Goal: Task Accomplishment & Management: Manage account settings

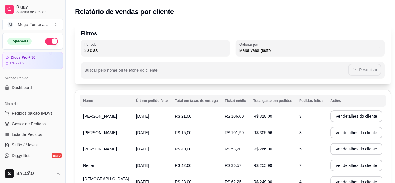
select select "30"
select select "HIGHEST_TOTAL_SPENT_WITH_ORDERS"
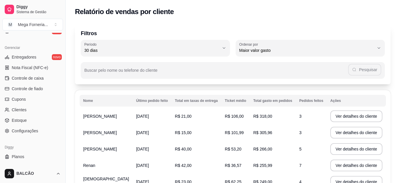
scroll to position [238, 0]
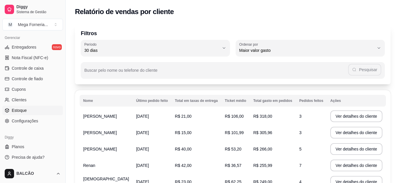
click at [24, 113] on span "Estoque" at bounding box center [19, 110] width 15 height 6
select select "QUANTITY_ORDER"
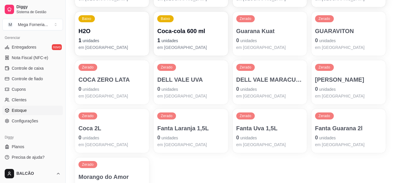
scroll to position [218, 0]
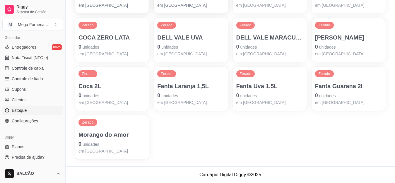
click at [352, 89] on p "Fanta Guarana 2l" at bounding box center [348, 86] width 67 height 8
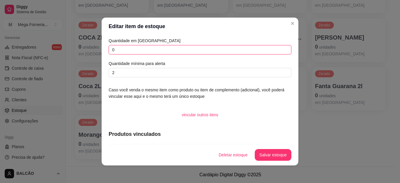
click at [153, 48] on input "0" at bounding box center [200, 49] width 183 height 9
type input "6"
click at [266, 155] on button "Salvar estoque" at bounding box center [273, 155] width 37 height 12
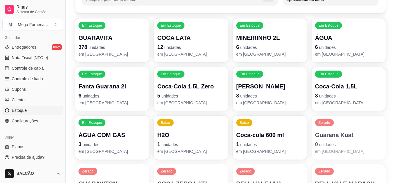
scroll to position [71, 0]
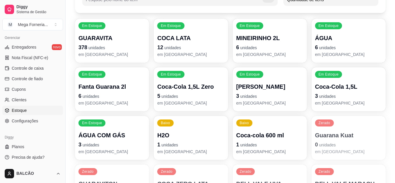
click at [331, 89] on p "Coca-Cola 1,5L" at bounding box center [348, 87] width 67 height 8
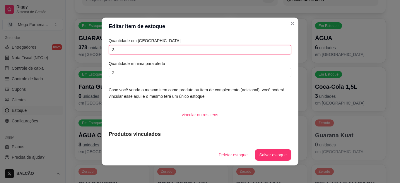
click at [155, 52] on input "3" at bounding box center [200, 49] width 183 height 9
type input "6"
click at [271, 153] on button "Salvar estoque" at bounding box center [273, 155] width 37 height 12
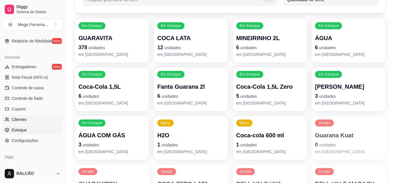
scroll to position [209, 0]
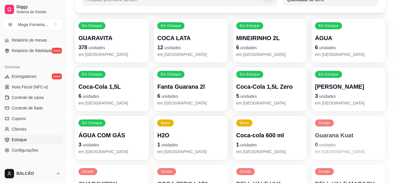
click at [261, 156] on div "Baixo Coca-cola 600 ml 1 unidades em estoque" at bounding box center [270, 138] width 74 height 44
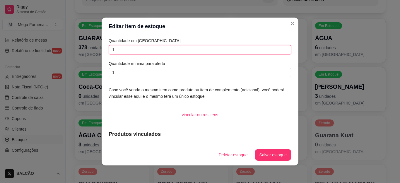
click at [142, 52] on input "1" at bounding box center [200, 49] width 183 height 9
type input "0"
click at [258, 152] on button "Salvar estoque" at bounding box center [273, 155] width 37 height 12
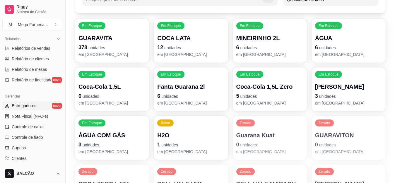
scroll to position [238, 0]
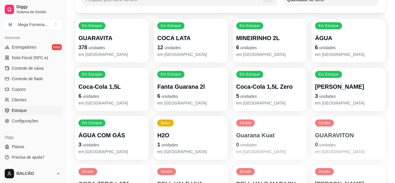
click at [23, 107] on span "Estoque" at bounding box center [19, 110] width 15 height 6
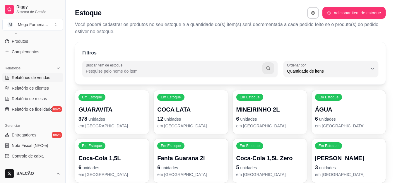
scroll to position [121, 0]
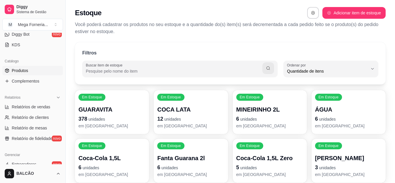
click at [31, 68] on link "Produtos" at bounding box center [32, 70] width 61 height 9
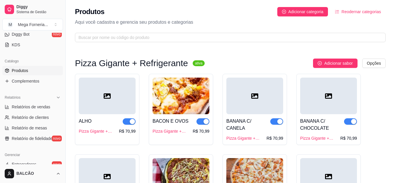
drag, startPoint x: 31, startPoint y: 68, endPoint x: 399, endPoint y: 22, distance: 371.4
click at [31, 68] on link "Produtos" at bounding box center [32, 70] width 61 height 9
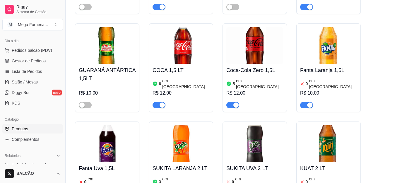
scroll to position [63, 0]
click at [42, 61] on span "Gestor de Pedidos" at bounding box center [29, 61] width 34 height 6
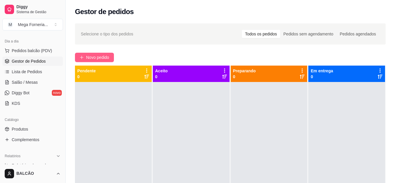
click at [93, 54] on span "Novo pedido" at bounding box center [97, 57] width 23 height 6
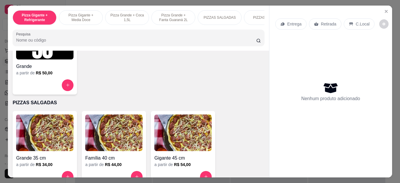
scroll to position [439, 0]
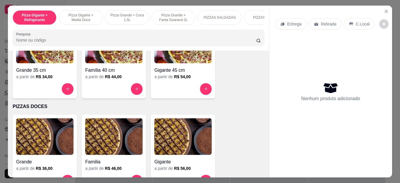
click at [71, 87] on div "Grande 35 cm a partir de R$ 34,00" at bounding box center [45, 60] width 64 height 75
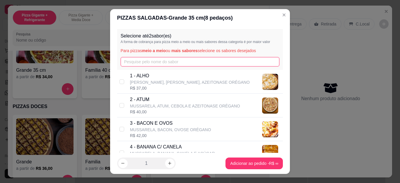
click at [149, 57] on input "text" at bounding box center [200, 61] width 159 height 9
type input "fr"
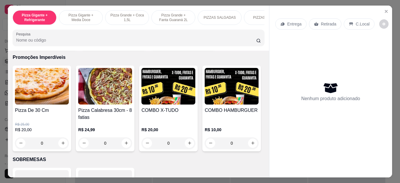
scroll to position [585, 0]
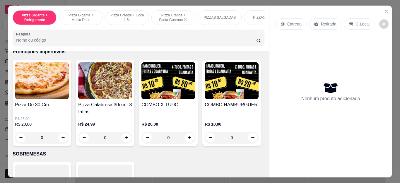
click at [58, 137] on div "0" at bounding box center [42, 138] width 54 height 12
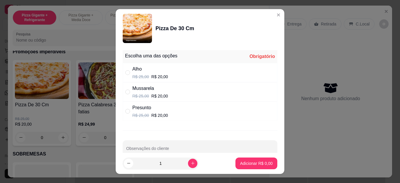
click at [134, 83] on div "Mussarela R$ 25,00 R$ 20,00" at bounding box center [200, 91] width 155 height 19
radio input "true"
click at [257, 167] on button "Adicionar R$ 20,00" at bounding box center [255, 163] width 44 height 12
type input "1"
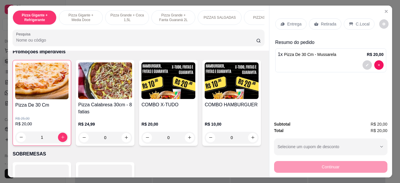
click at [330, 22] on p "Retirada" at bounding box center [329, 24] width 16 height 6
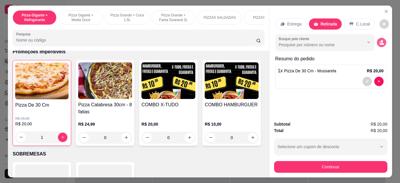
click at [379, 41] on icon "decrease-product-quantity" at bounding box center [379, 41] width 1 height 1
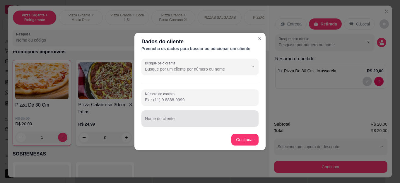
click at [161, 121] on input "Nome do cliente" at bounding box center [200, 121] width 110 height 6
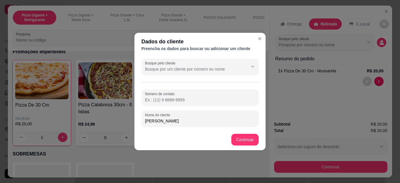
type input "[PERSON_NAME]"
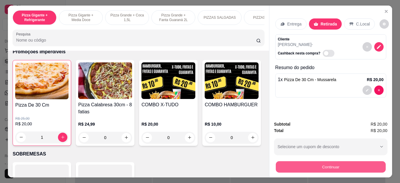
click at [305, 161] on button "Continuar" at bounding box center [330, 166] width 110 height 11
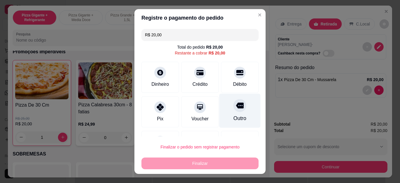
click at [236, 104] on icon at bounding box center [240, 106] width 8 height 6
type input "R$ 0,00"
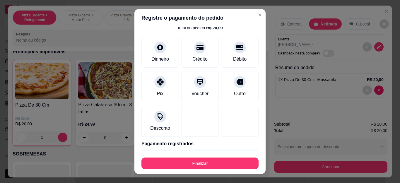
scroll to position [38, 0]
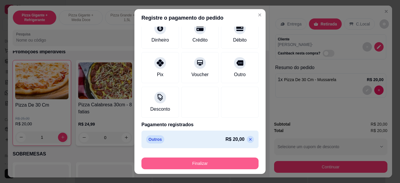
click at [221, 168] on button "Finalizar" at bounding box center [199, 163] width 117 height 12
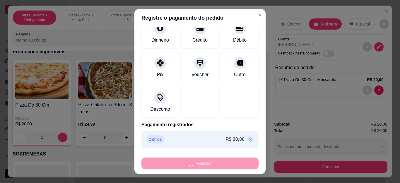
type input "0"
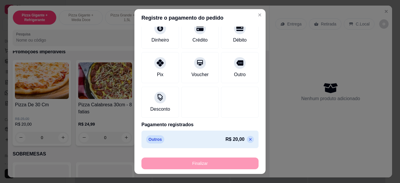
type input "-R$ 20,00"
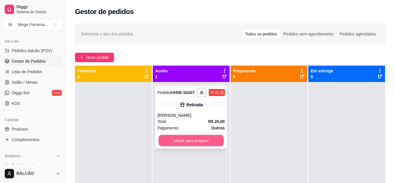
click at [198, 136] on button "Mover para preparo" at bounding box center [190, 140] width 65 height 11
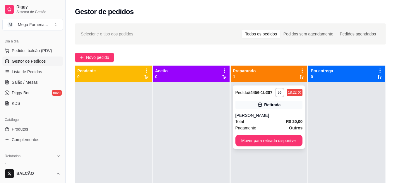
click at [287, 101] on div "Retirada" at bounding box center [268, 105] width 67 height 8
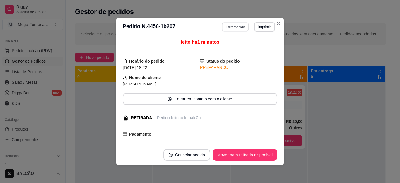
click at [227, 26] on button "Editar pedido" at bounding box center [235, 26] width 27 height 9
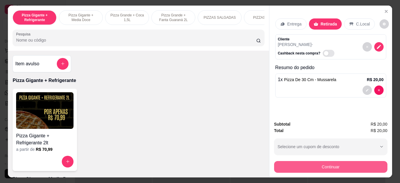
click at [315, 163] on button "Continuar" at bounding box center [330, 167] width 113 height 12
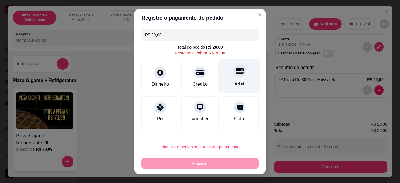
click at [221, 79] on div "Débito" at bounding box center [239, 76] width 41 height 34
type input "R$ 0,00"
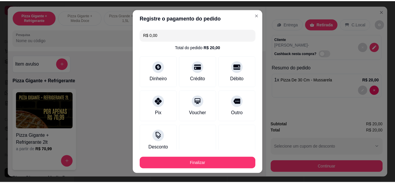
scroll to position [38, 0]
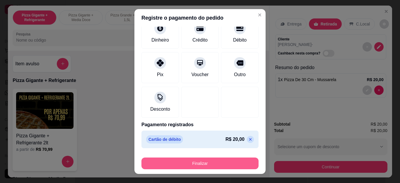
click at [210, 159] on button "Finalizar" at bounding box center [199, 163] width 117 height 12
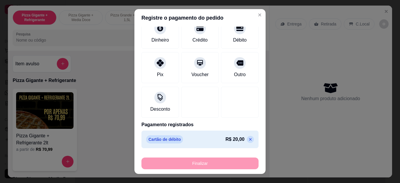
type input "0"
type input "-R$ 20,00"
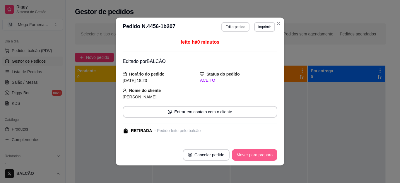
click at [244, 158] on button "Mover para preparo" at bounding box center [254, 155] width 45 height 12
